Goal: Transaction & Acquisition: Purchase product/service

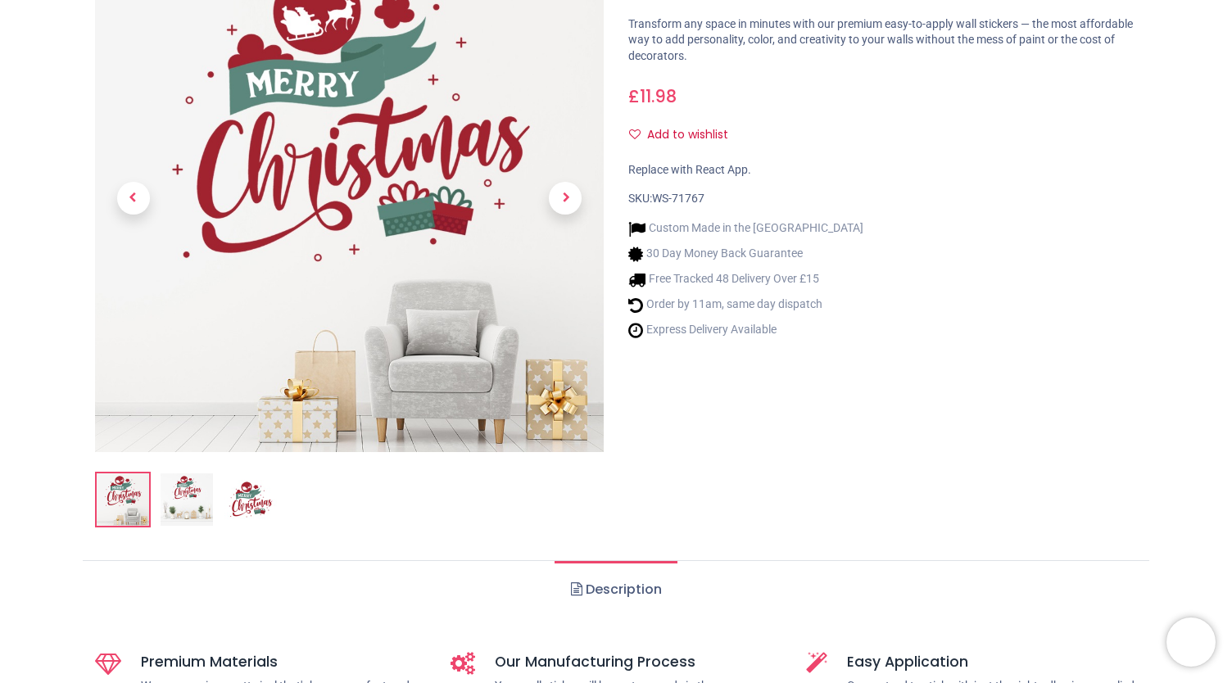
scroll to position [249, 0]
click at [180, 489] on img at bounding box center [187, 499] width 52 height 52
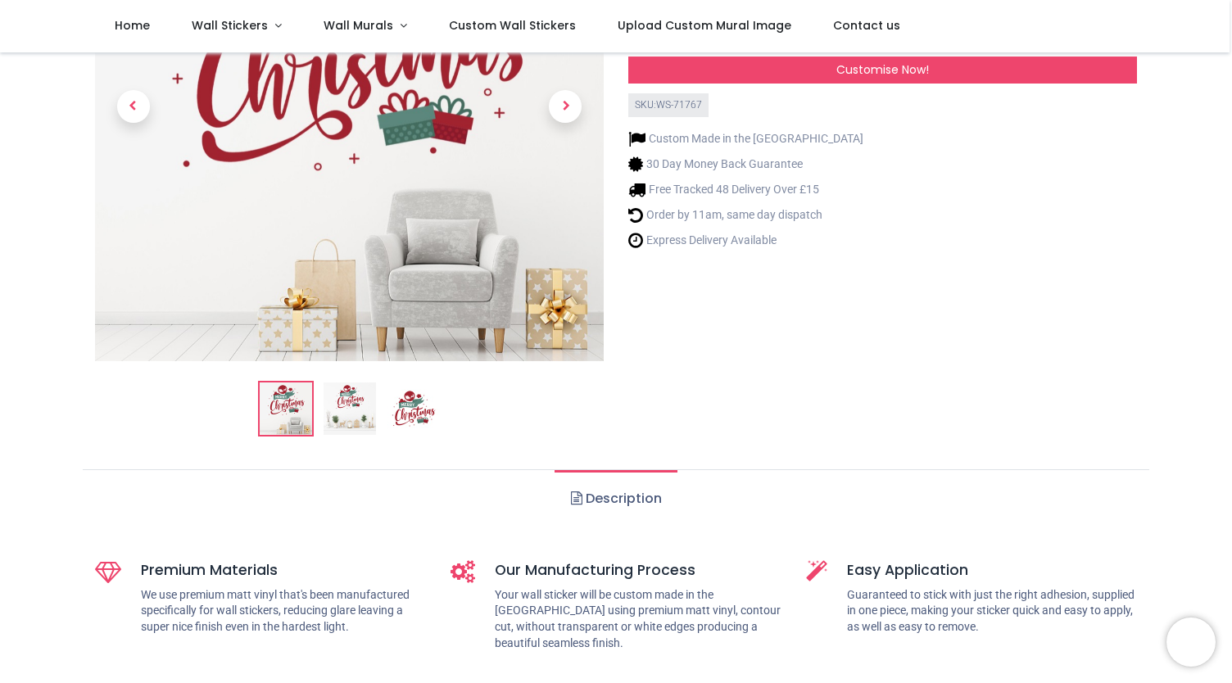
scroll to position [46, 0]
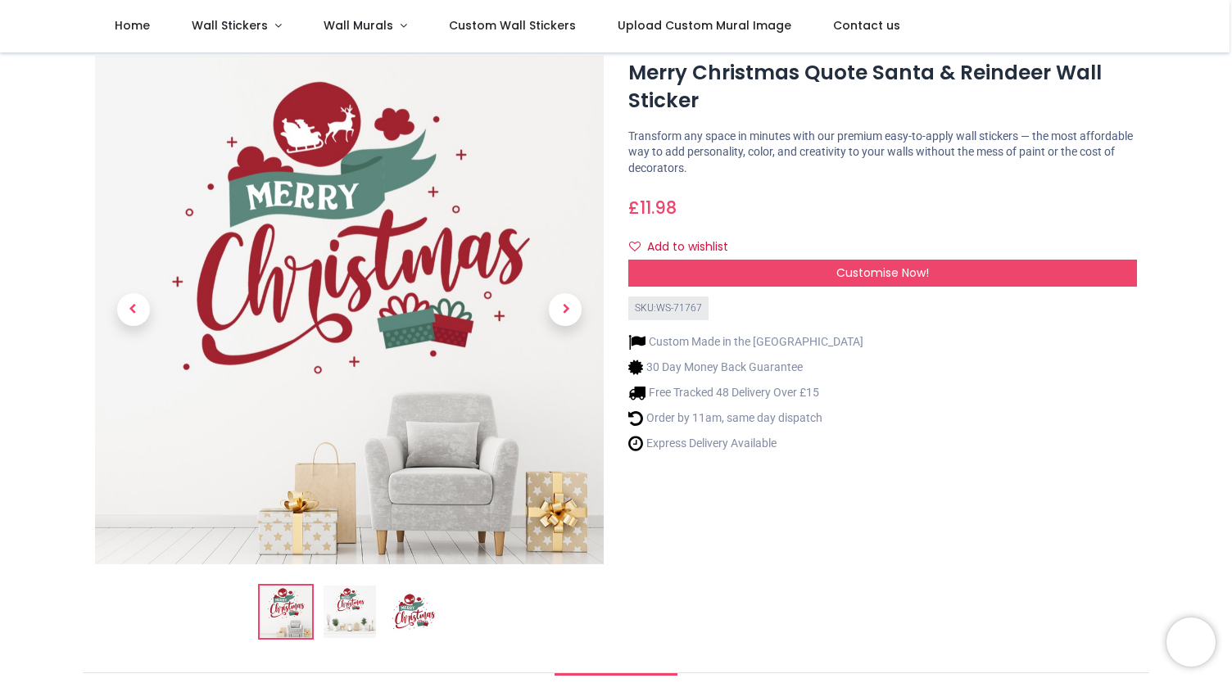
click at [360, 604] on img at bounding box center [350, 612] width 52 height 52
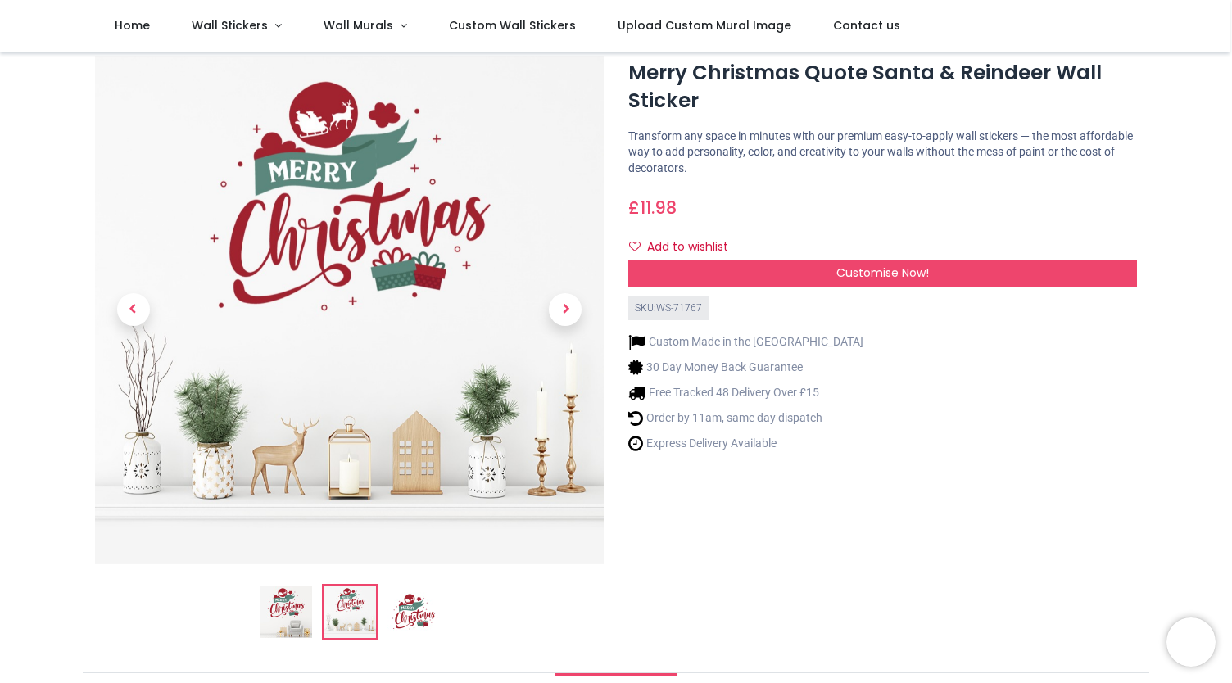
click at [413, 600] on img at bounding box center [413, 612] width 52 height 52
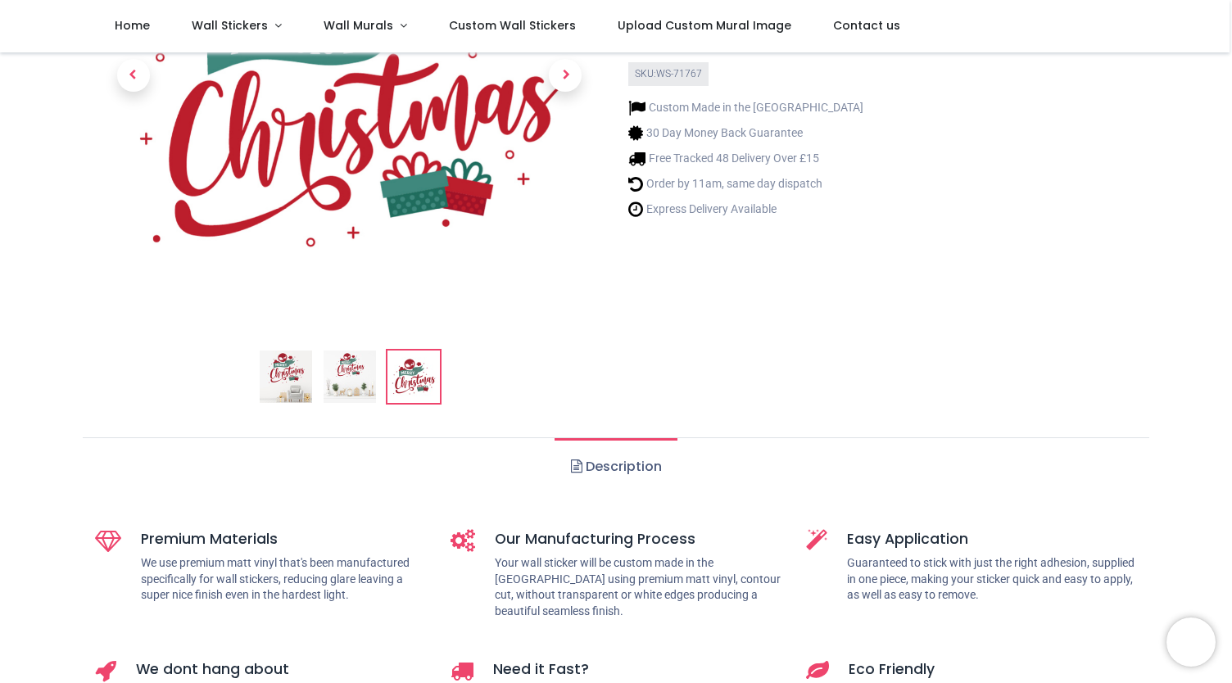
scroll to position [0, 0]
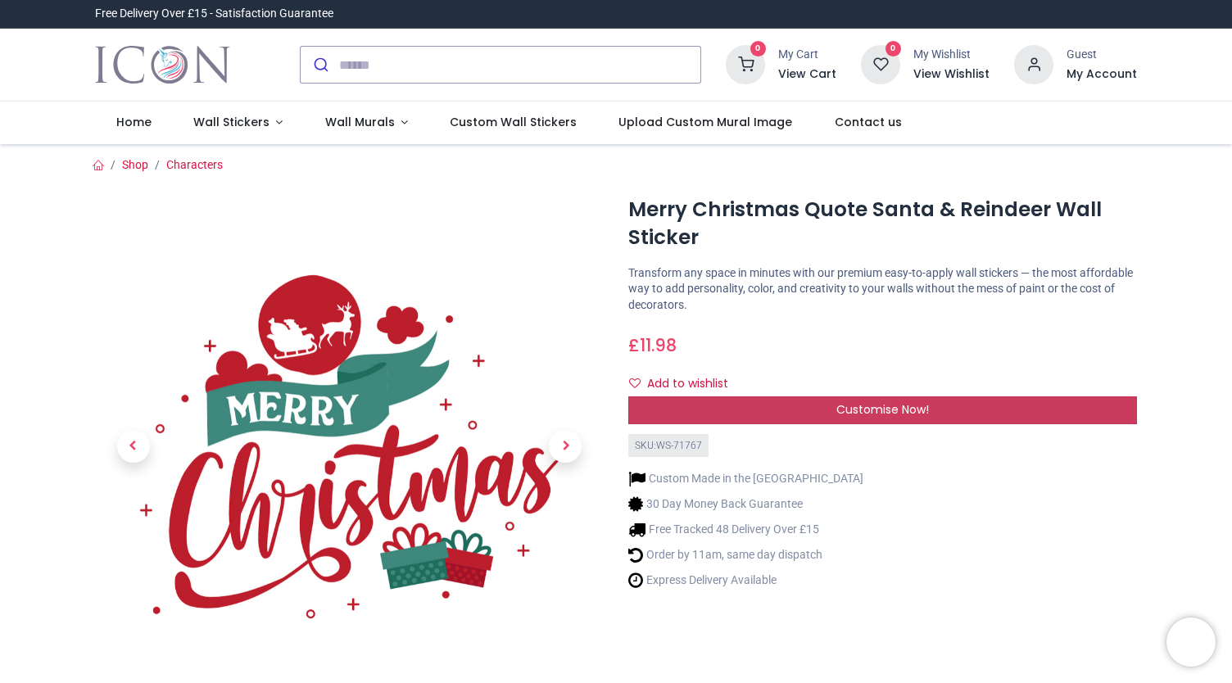
click at [859, 414] on span "Customise Now!" at bounding box center [882, 409] width 93 height 16
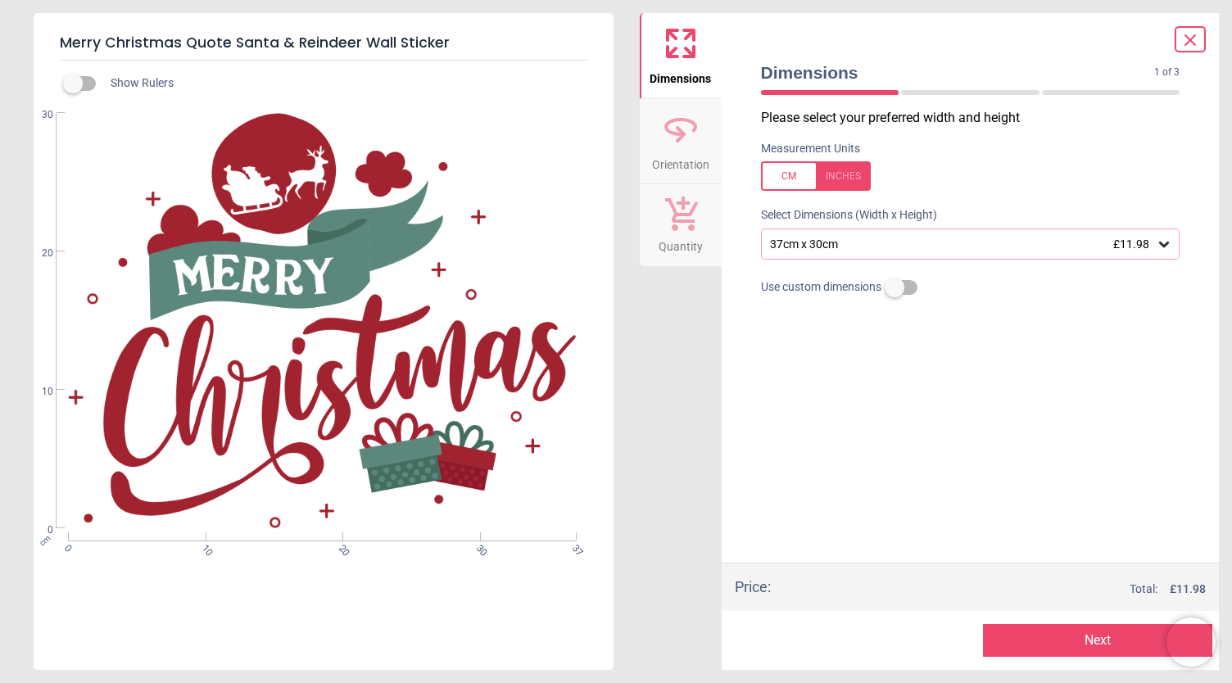
click at [806, 242] on div "37cm x 30cm £11.98" at bounding box center [962, 245] width 388 height 14
